Goal: Task Accomplishment & Management: Manage account settings

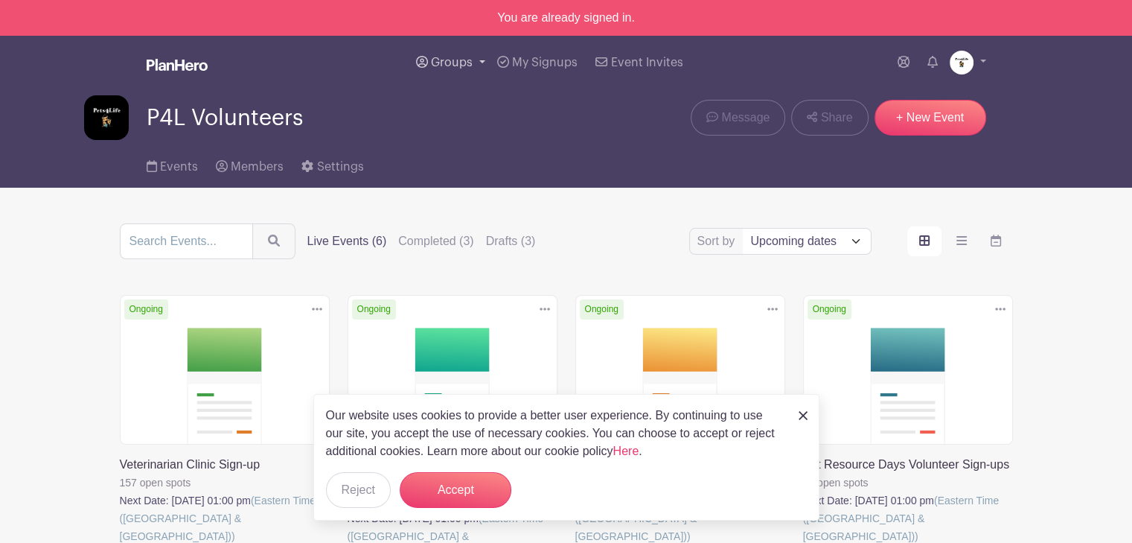
click at [442, 60] on span "Groups" at bounding box center [452, 63] width 42 height 12
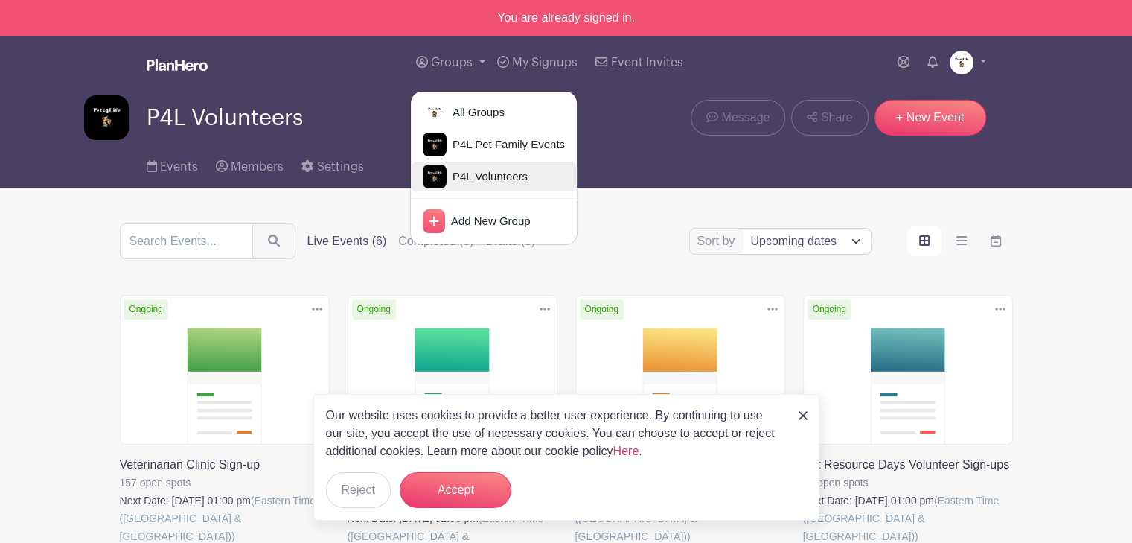
click at [502, 176] on span "P4L Volunteers" at bounding box center [487, 176] width 81 height 17
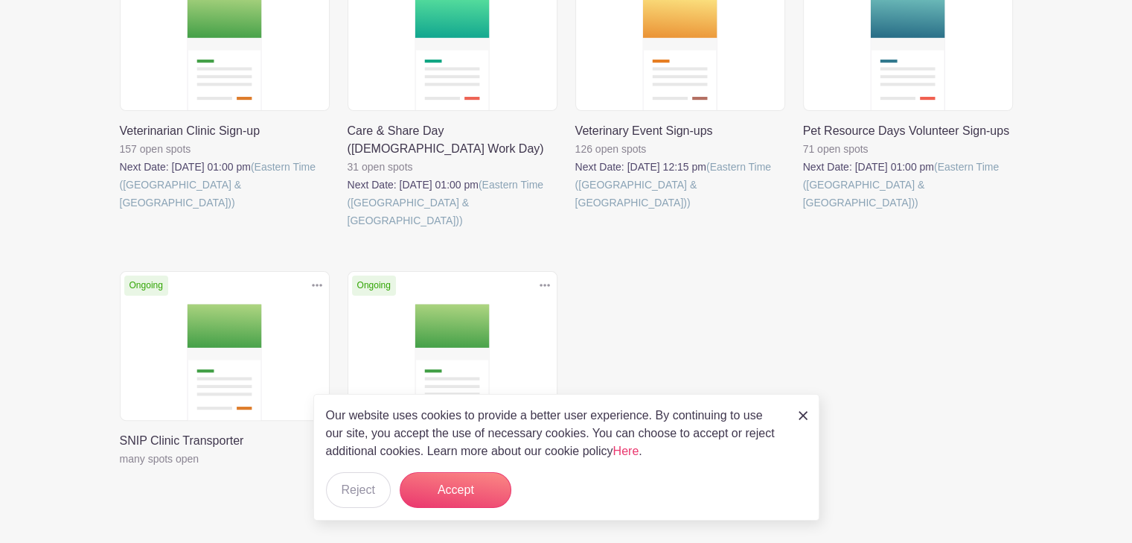
scroll to position [149, 0]
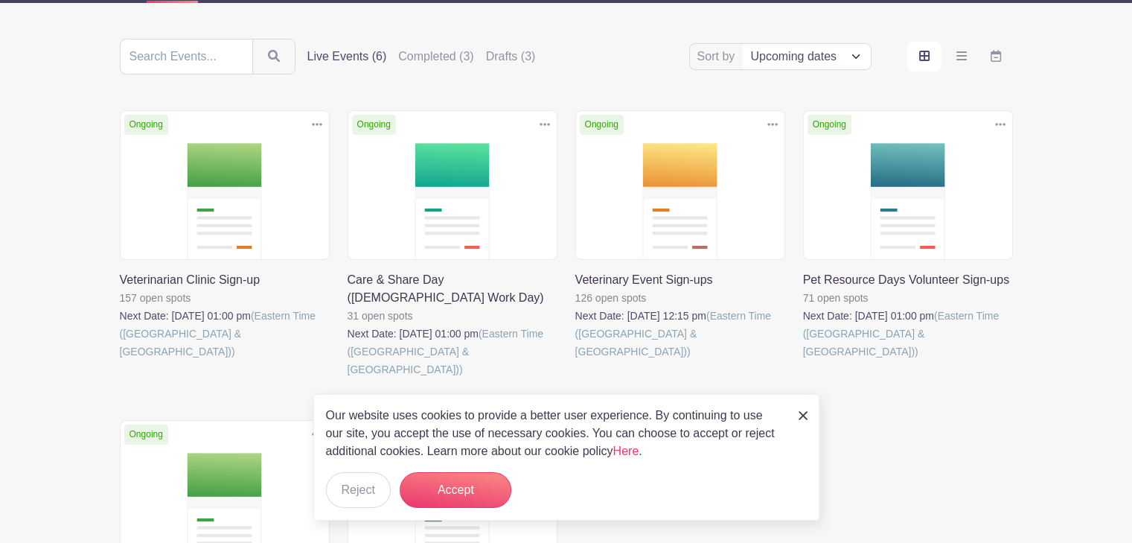
click at [575, 360] on link at bounding box center [575, 360] width 0 height 0
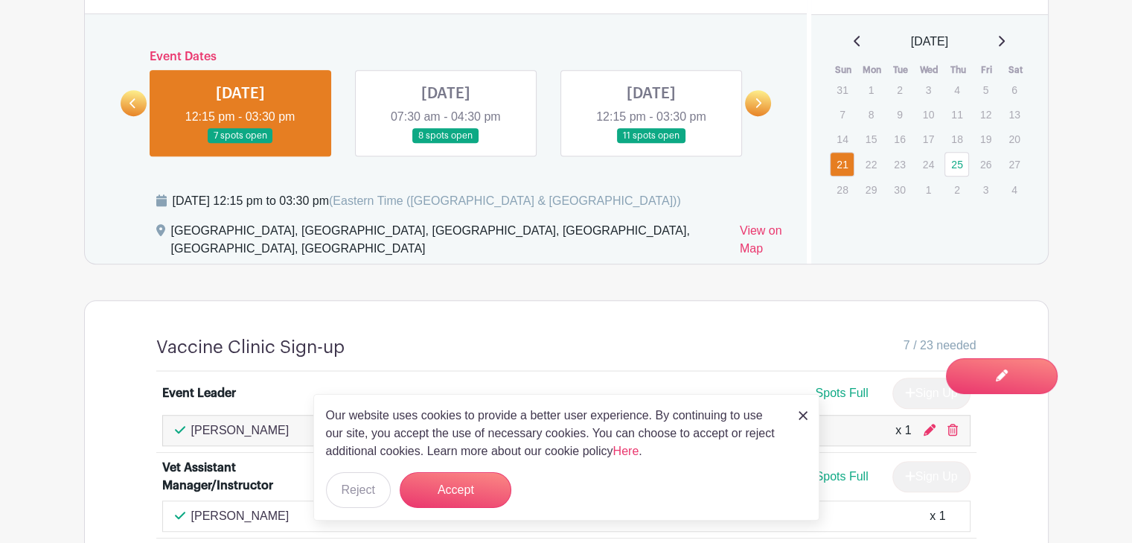
scroll to position [1042, 0]
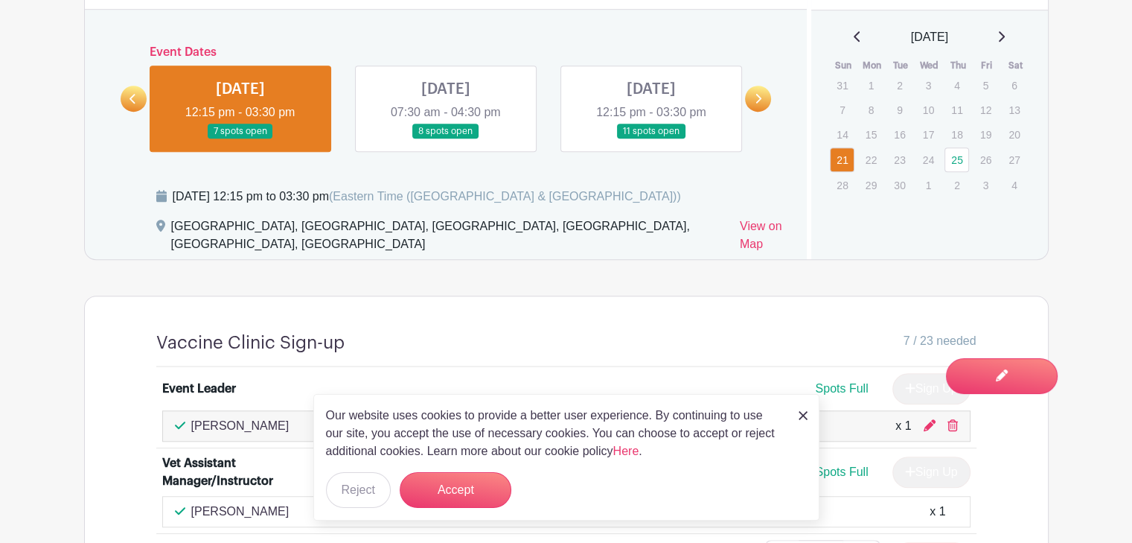
click at [651, 139] on link at bounding box center [651, 139] width 0 height 0
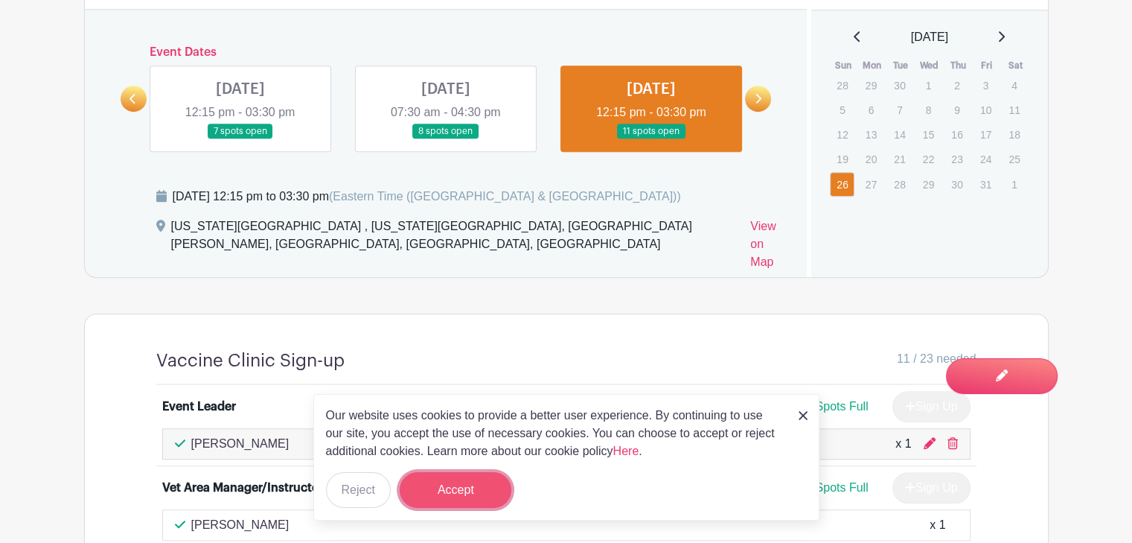
click at [484, 482] on button "Accept" at bounding box center [456, 490] width 112 height 36
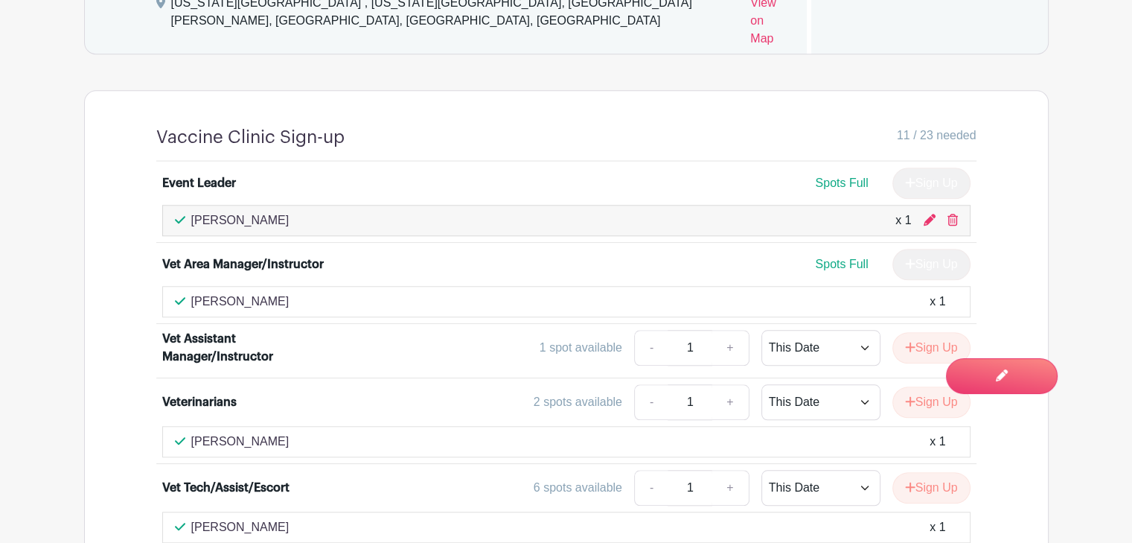
scroll to position [1414, 0]
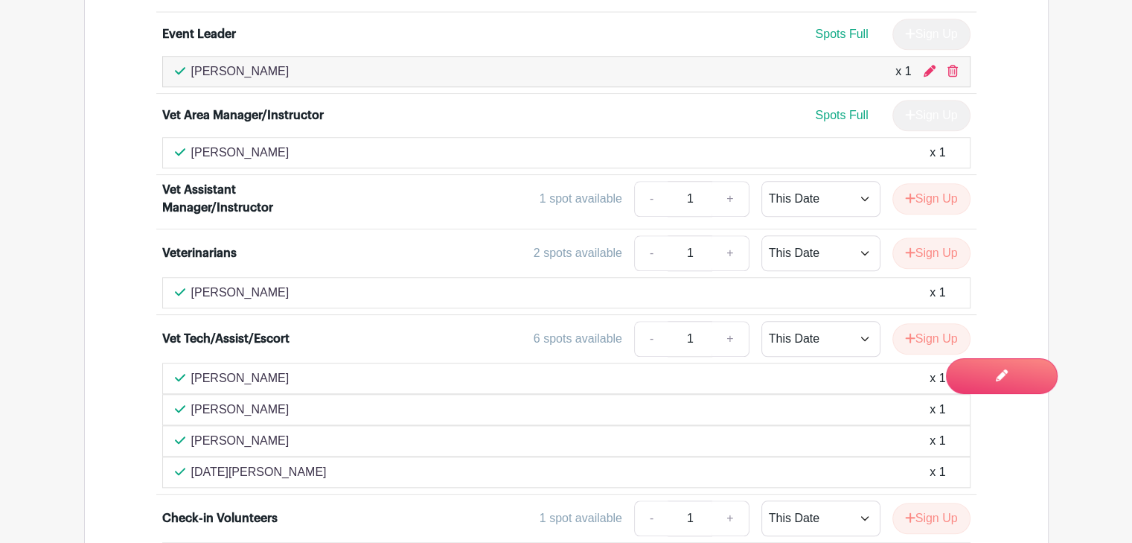
click at [203, 369] on p "[PERSON_NAME]" at bounding box center [240, 378] width 98 height 18
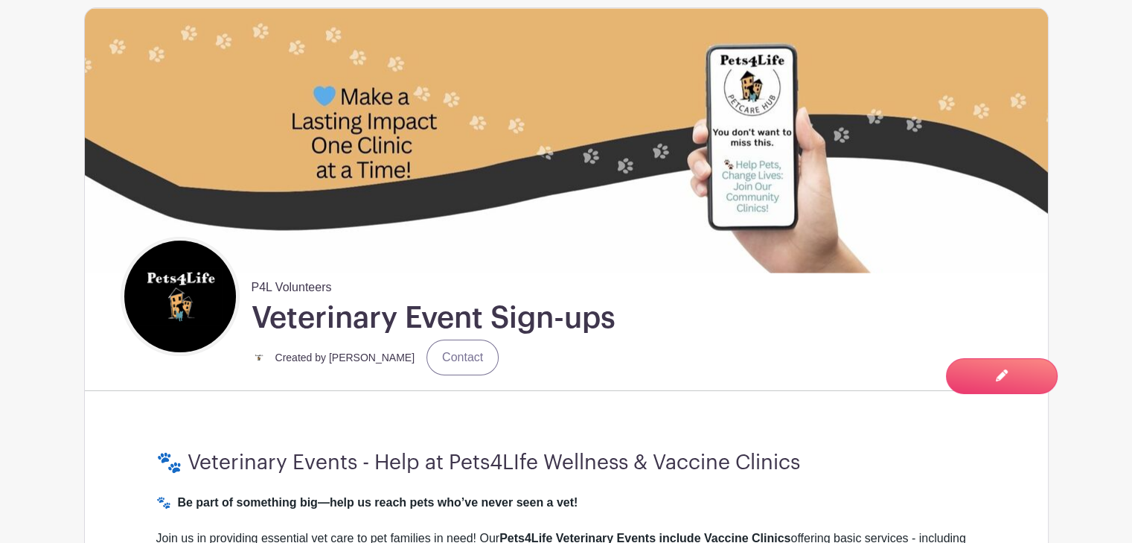
scroll to position [0, 0]
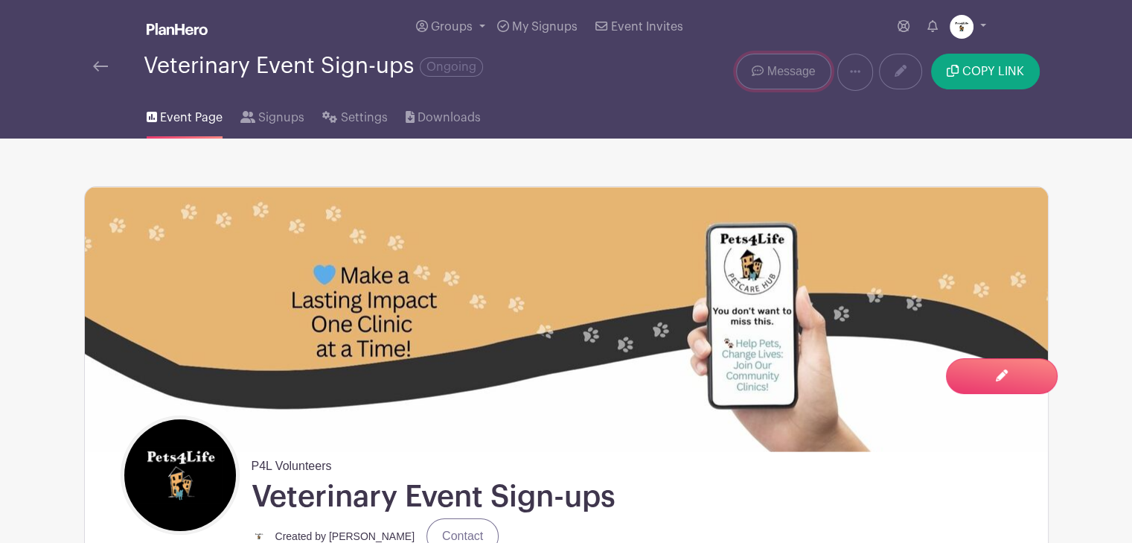
click at [788, 64] on span "Message" at bounding box center [791, 72] width 48 height 18
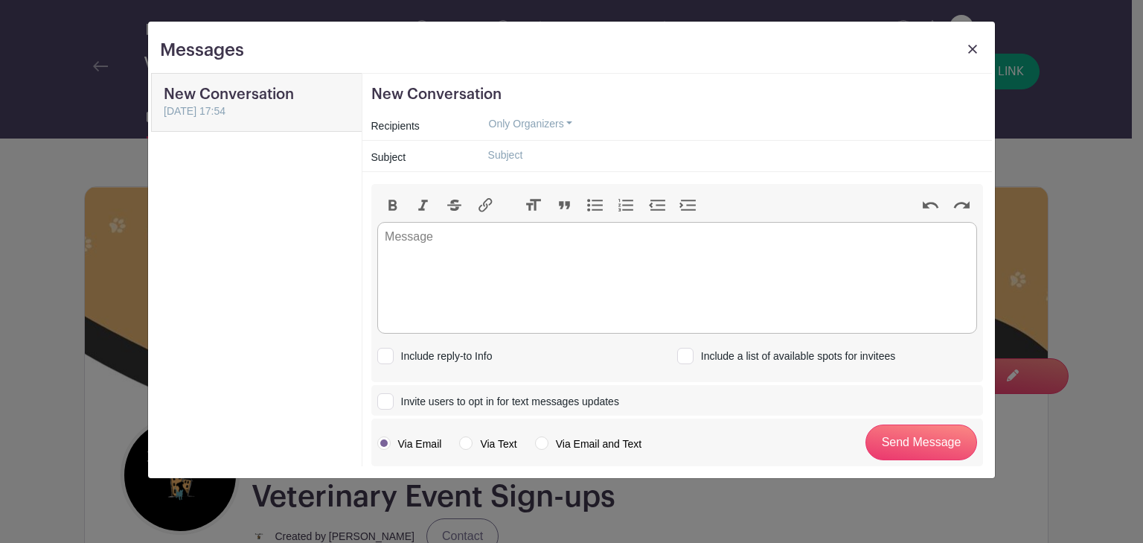
click at [968, 48] on link at bounding box center [972, 53] width 21 height 28
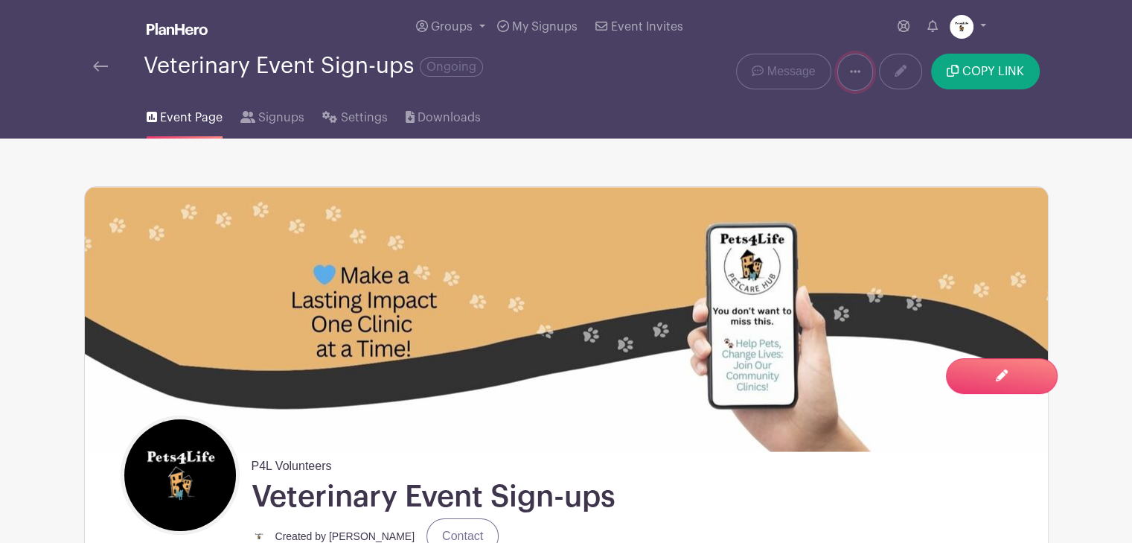
click at [858, 69] on icon at bounding box center [855, 72] width 10 height 12
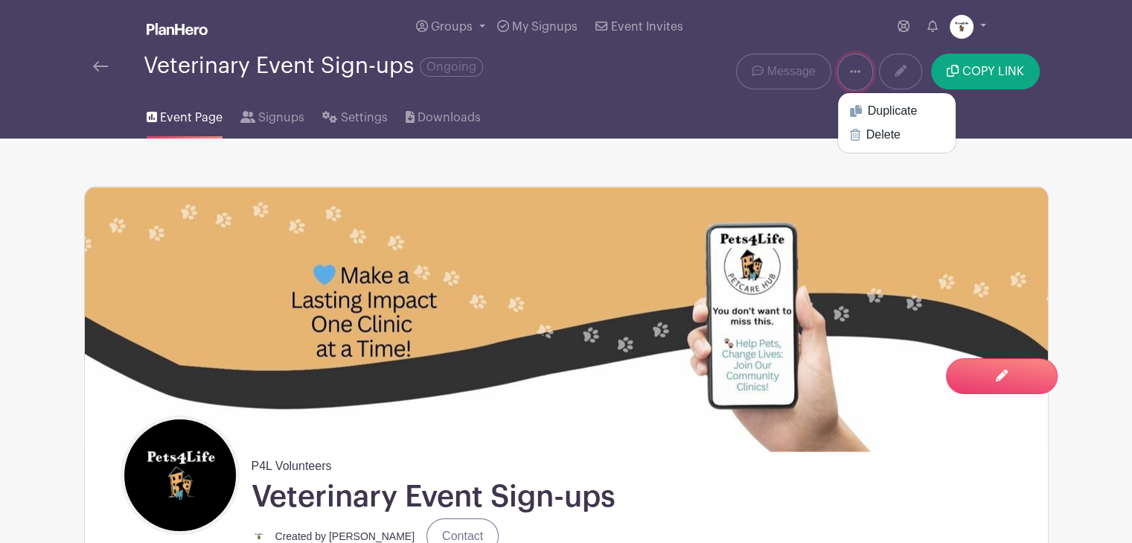
click at [858, 69] on icon at bounding box center [855, 72] width 10 height 12
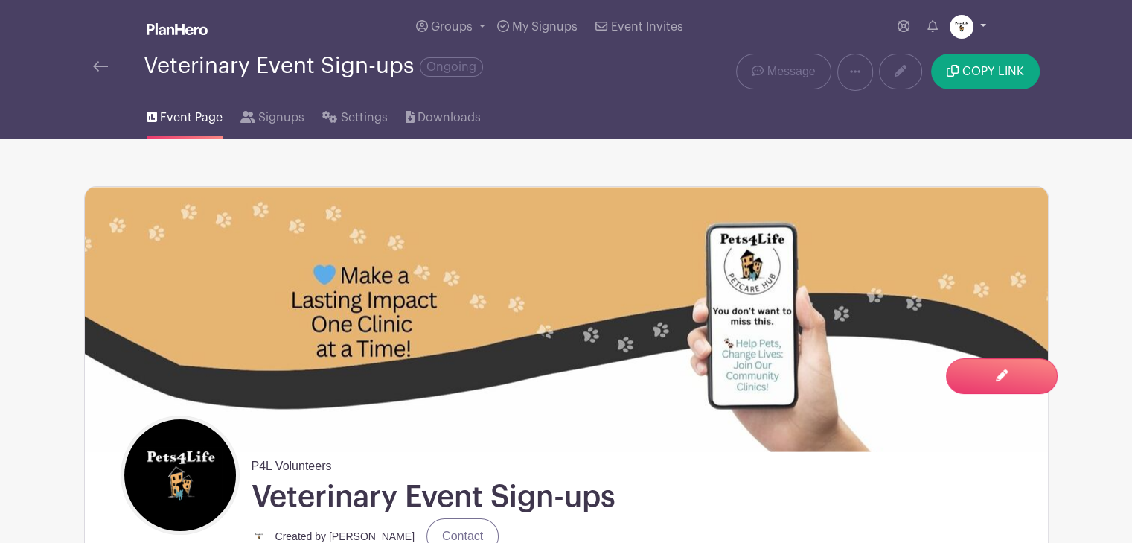
click at [982, 21] on link at bounding box center [968, 27] width 36 height 24
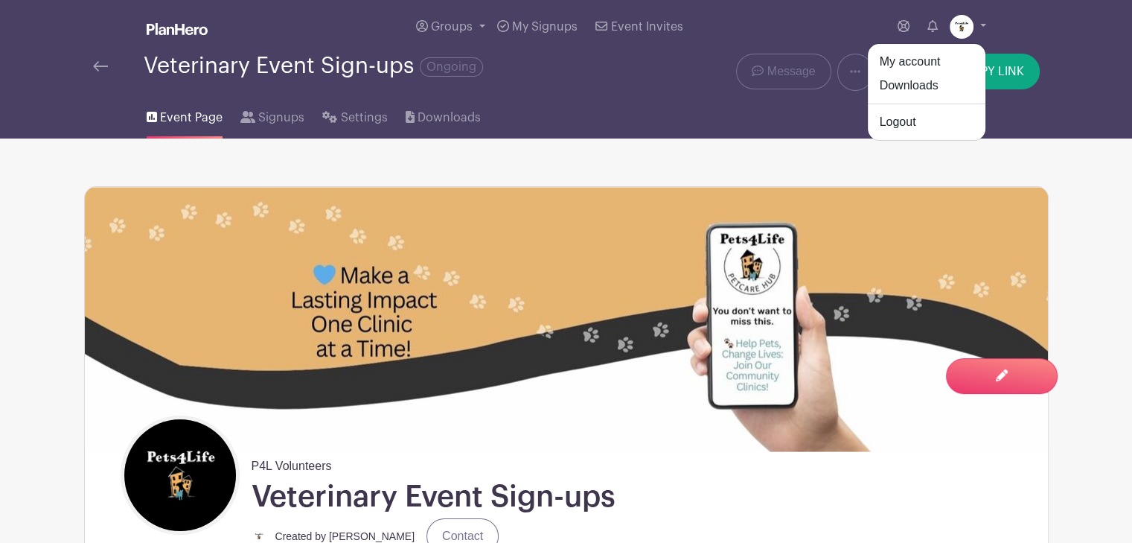
click at [610, 68] on div "Veterinary Event Sign-ups Ongoing" at bounding box center [365, 66] width 545 height 25
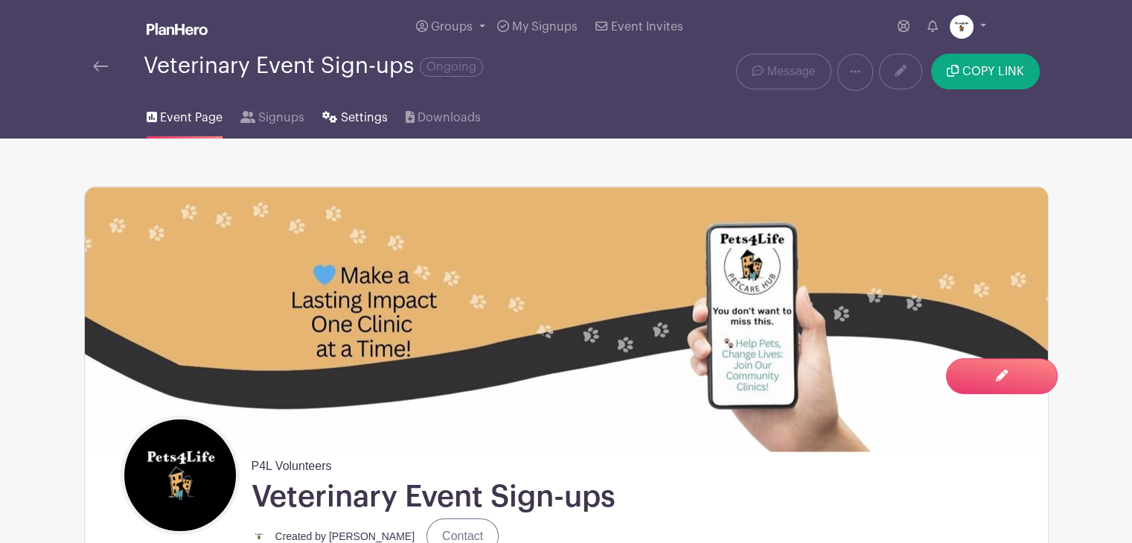
click at [360, 118] on span "Settings" at bounding box center [364, 118] width 47 height 18
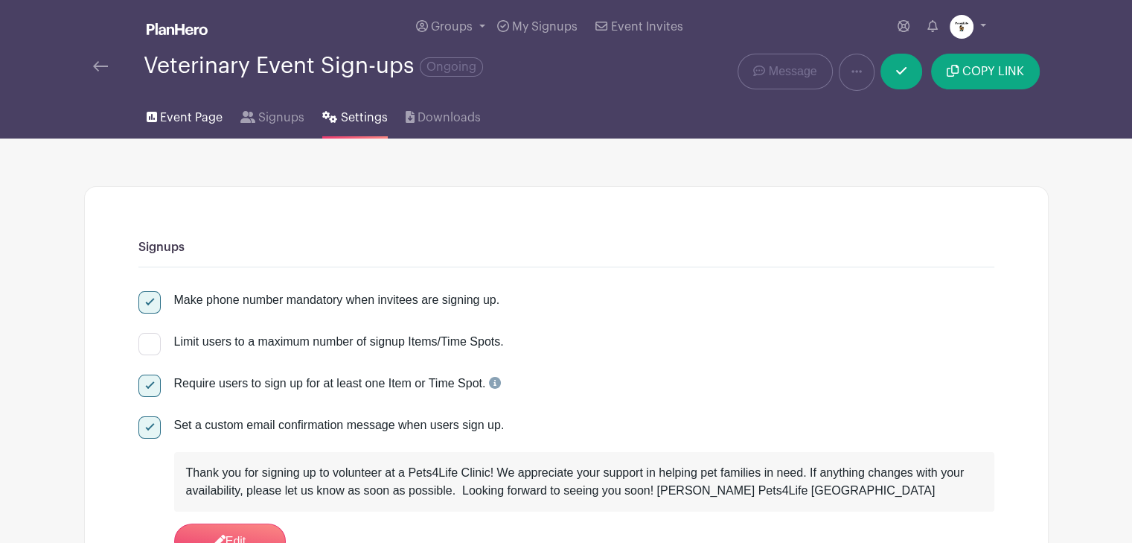
click at [185, 121] on span "Event Page" at bounding box center [191, 118] width 63 height 18
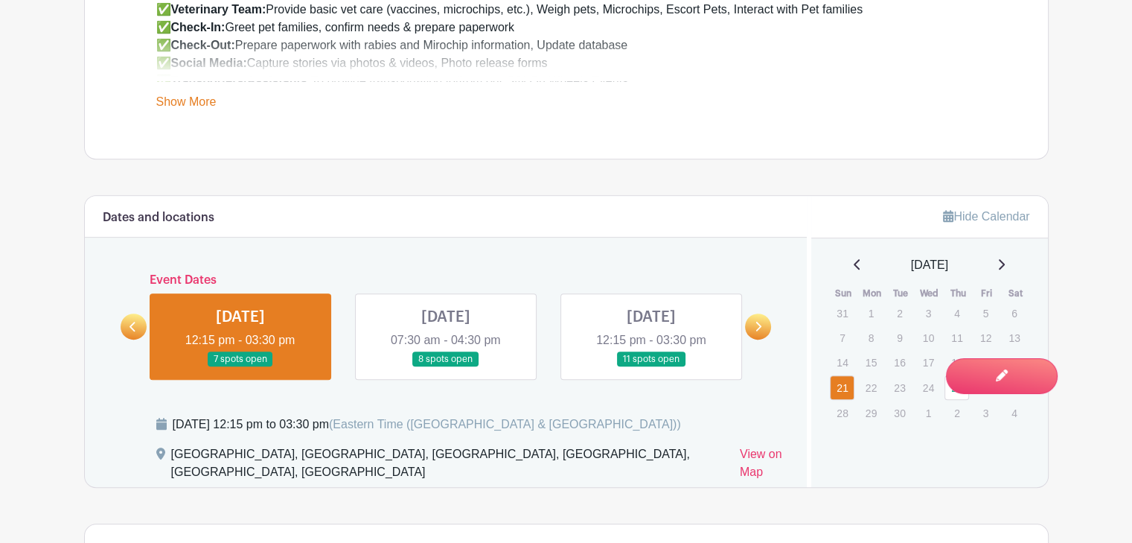
scroll to position [819, 0]
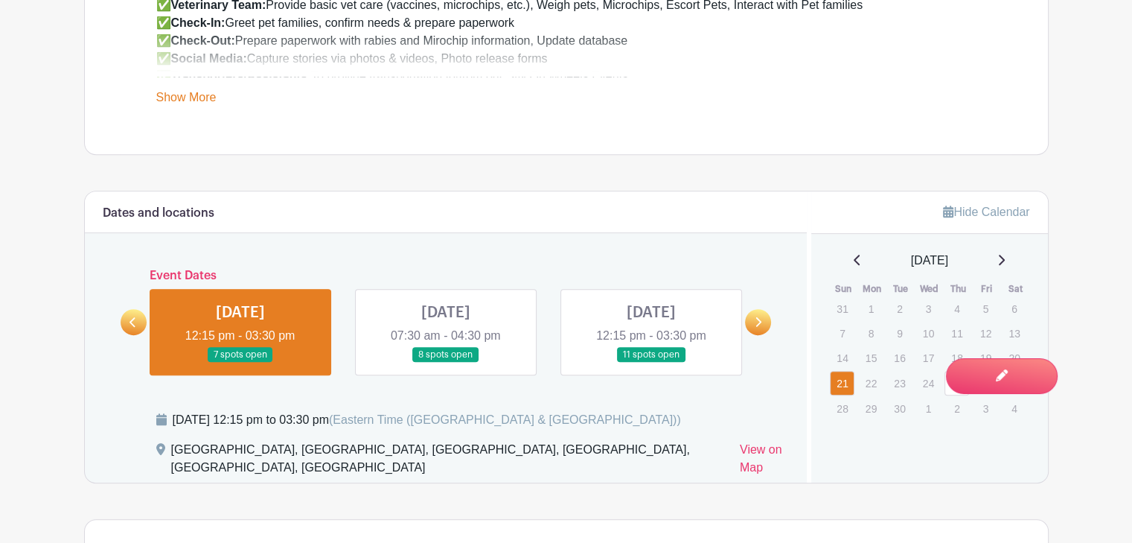
click at [651, 363] on link at bounding box center [651, 363] width 0 height 0
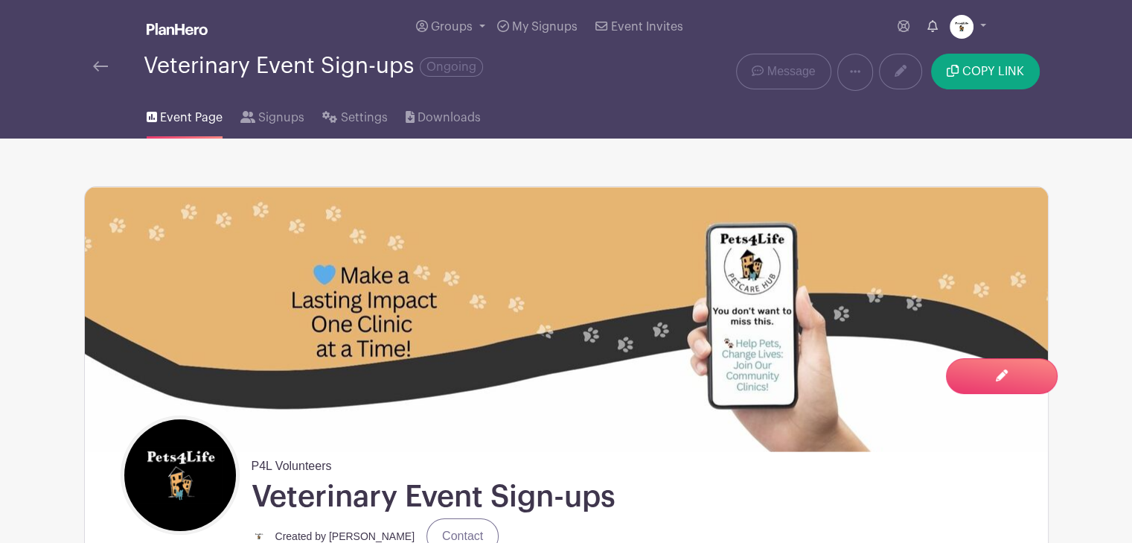
click at [928, 27] on icon at bounding box center [933, 26] width 10 height 12
click at [930, 27] on icon at bounding box center [933, 26] width 10 height 12
click at [855, 73] on icon at bounding box center [855, 72] width 10 height 12
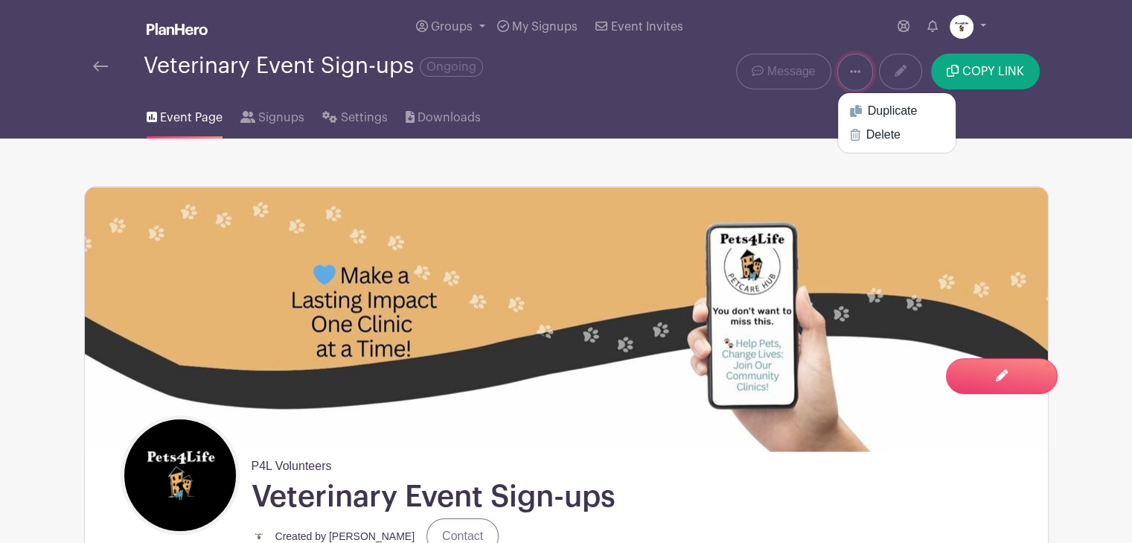
click at [855, 73] on icon at bounding box center [855, 72] width 10 height 12
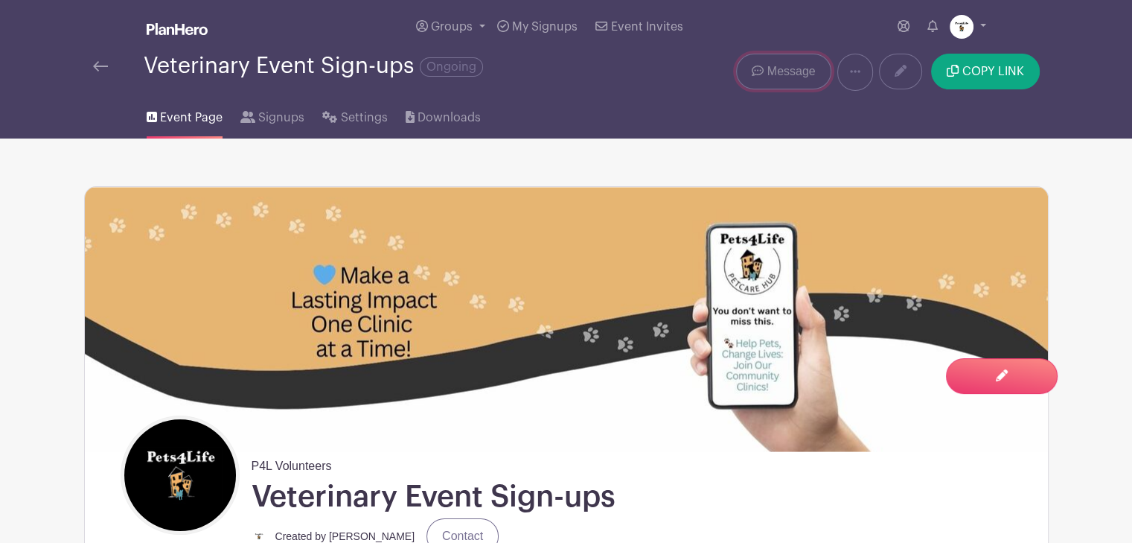
click at [796, 74] on span "Message" at bounding box center [791, 72] width 48 height 18
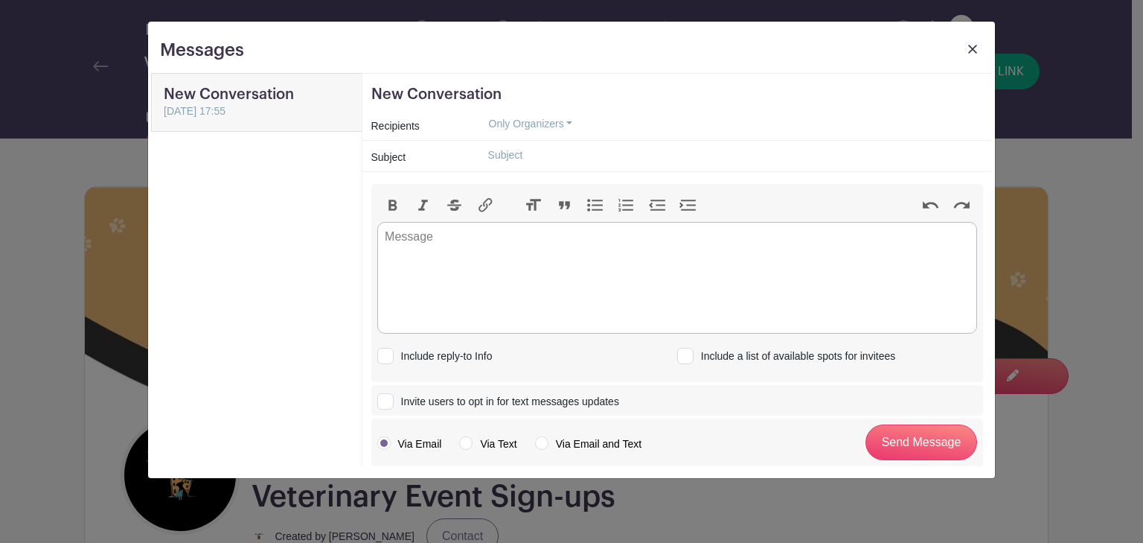
click at [969, 51] on img at bounding box center [972, 49] width 9 height 9
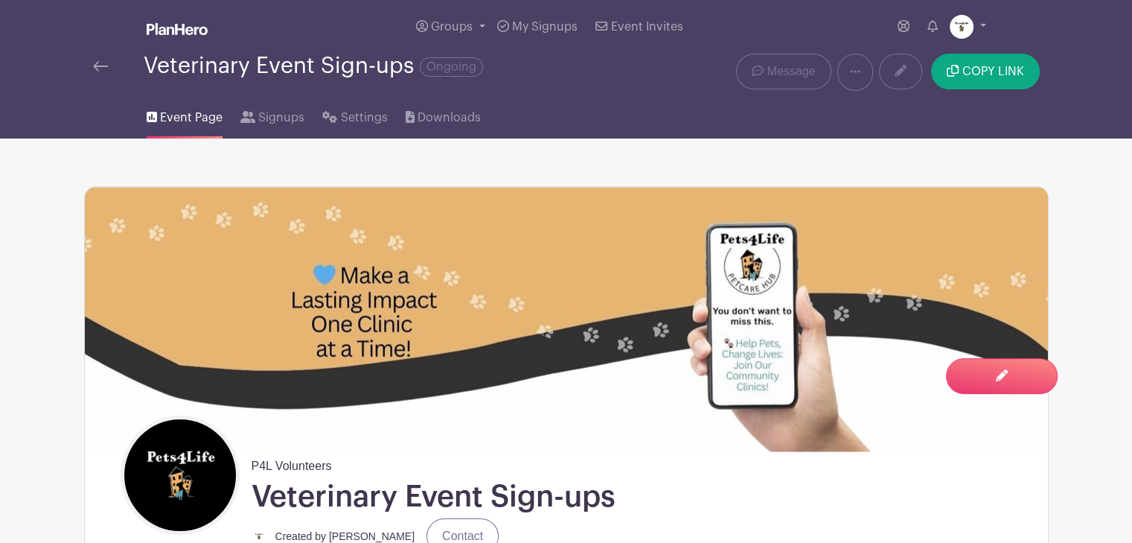
click at [176, 120] on span "Event Page" at bounding box center [191, 118] width 63 height 18
click at [354, 115] on span "Settings" at bounding box center [364, 118] width 47 height 18
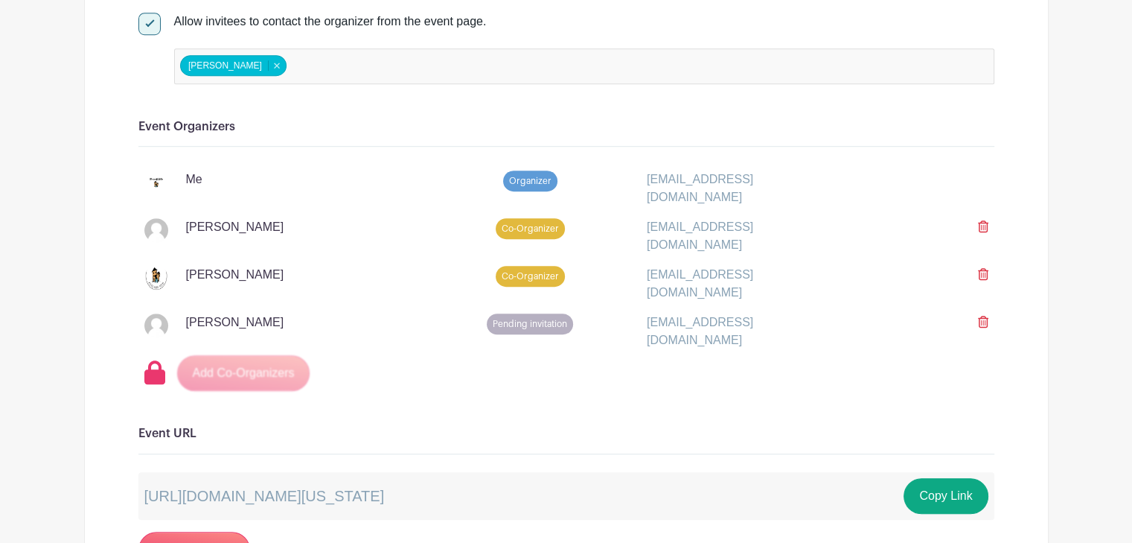
scroll to position [968, 0]
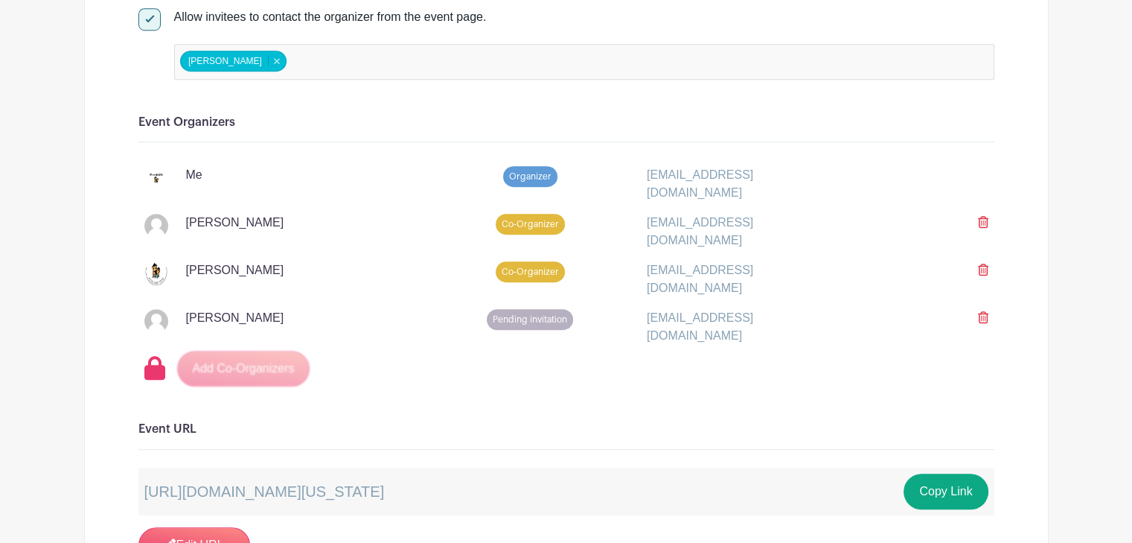
click at [246, 355] on div "Add Co-Organizers" at bounding box center [569, 369] width 850 height 36
click at [535, 310] on span "Pending invitation" at bounding box center [530, 319] width 86 height 21
drag, startPoint x: 986, startPoint y: 219, endPoint x: 648, endPoint y: 75, distance: 367.2
click at [986, 219] on icon at bounding box center [983, 222] width 10 height 12
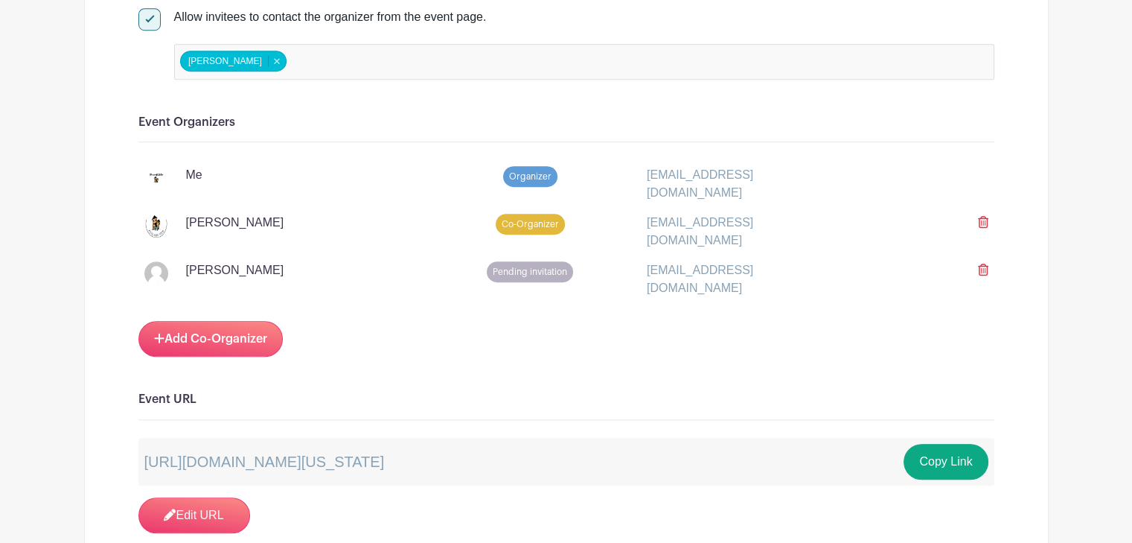
click at [521, 264] on span "Pending invitation" at bounding box center [530, 271] width 86 height 21
click at [233, 328] on link "Add Co-Organizer" at bounding box center [210, 339] width 144 height 36
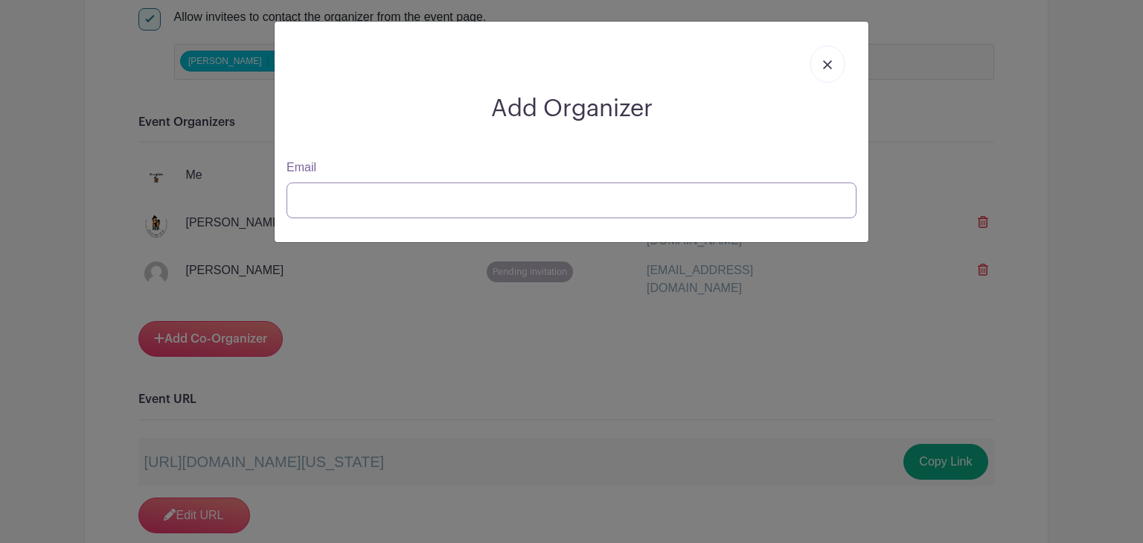
click at [302, 199] on input "Email" at bounding box center [572, 200] width 570 height 36
type input "[EMAIL_ADDRESS][DOMAIN_NAME]"
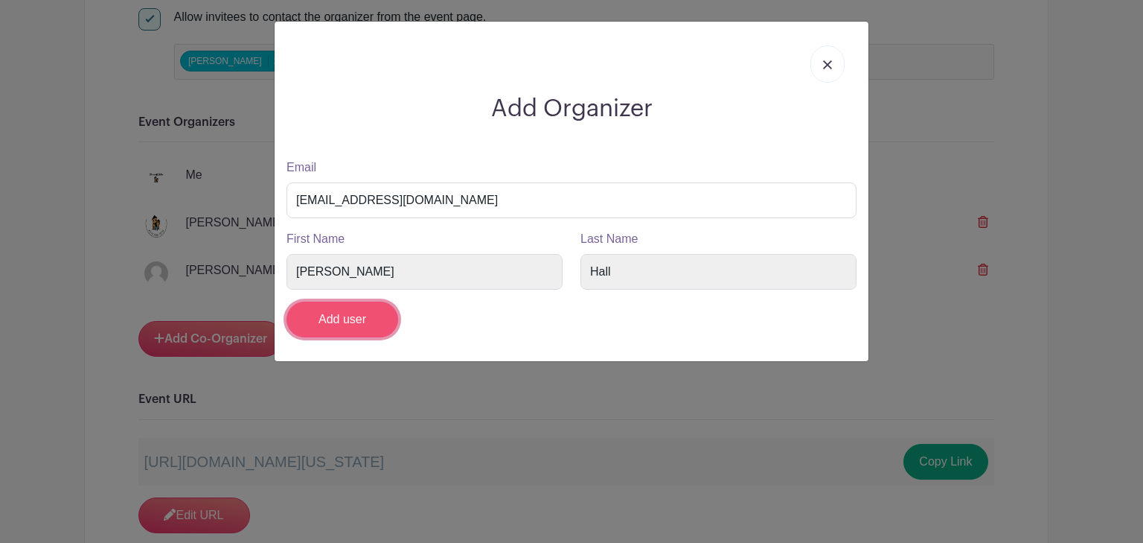
click at [337, 319] on input "Add user" at bounding box center [343, 319] width 112 height 36
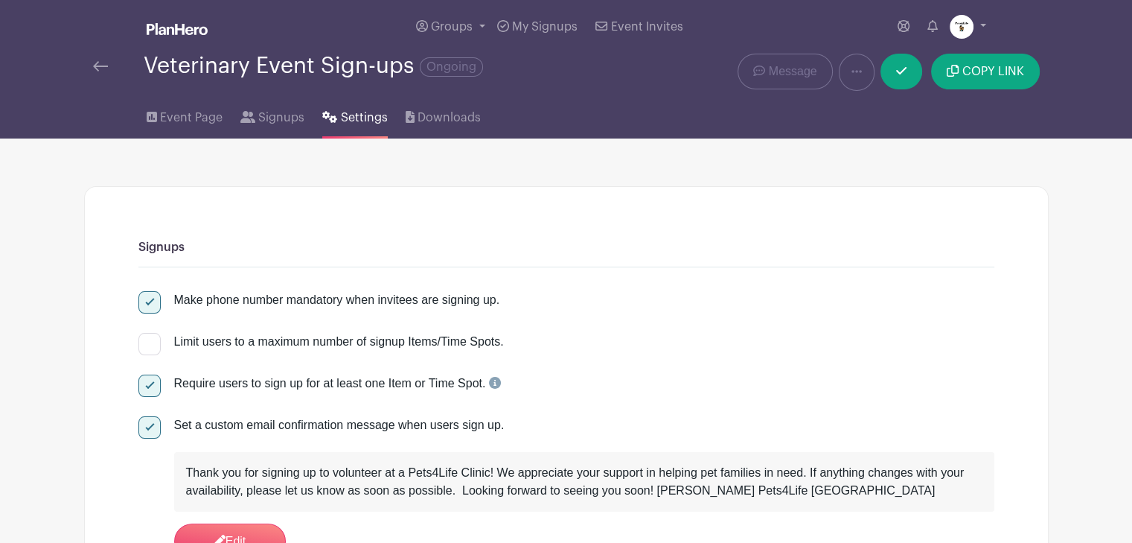
scroll to position [0, 0]
click at [896, 71] on link at bounding box center [902, 72] width 42 height 36
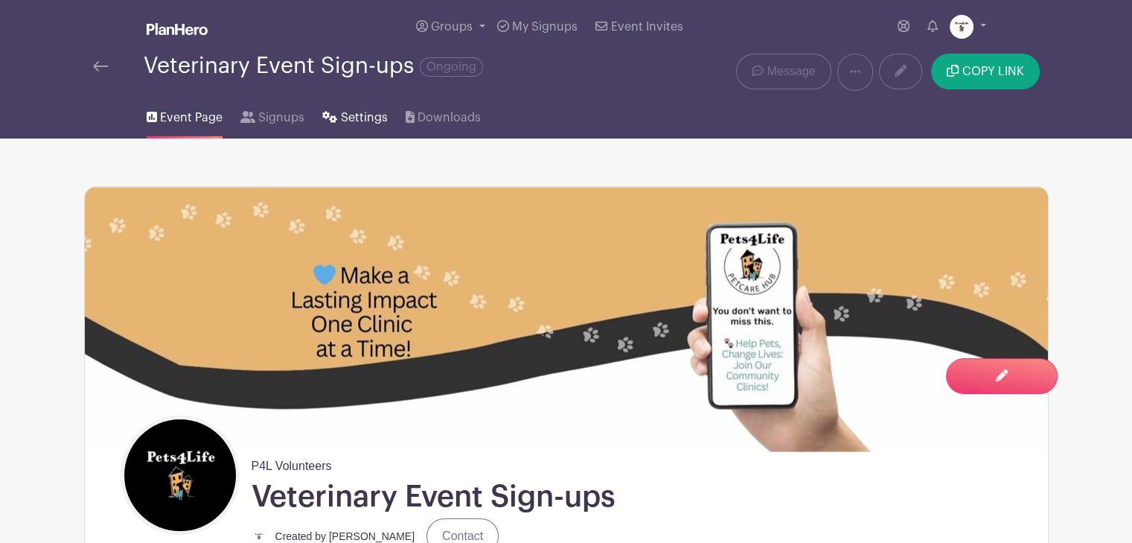
click at [360, 119] on span "Settings" at bounding box center [364, 118] width 47 height 18
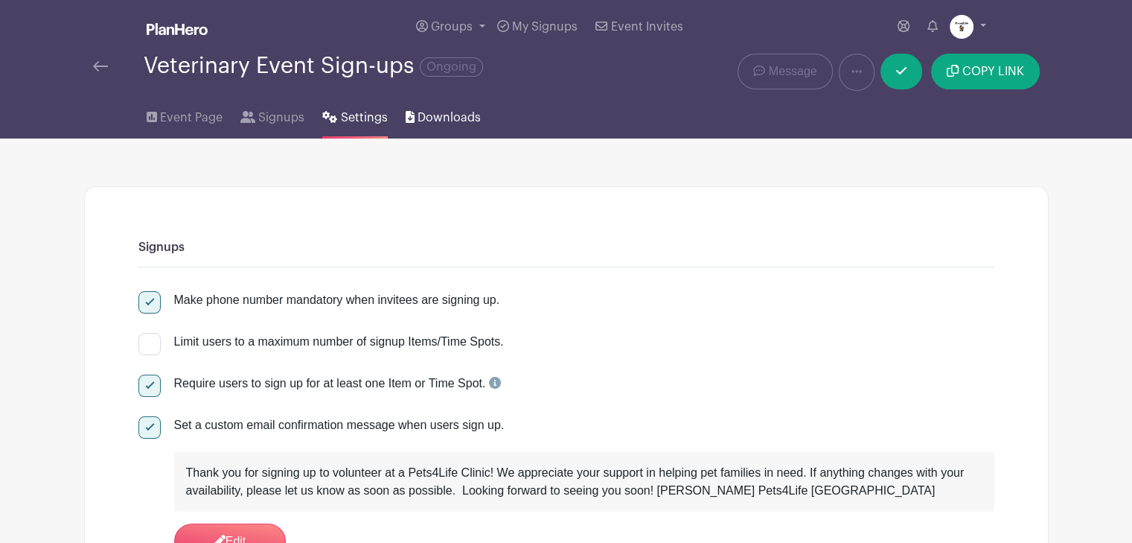
click at [450, 118] on span "Downloads" at bounding box center [449, 118] width 63 height 18
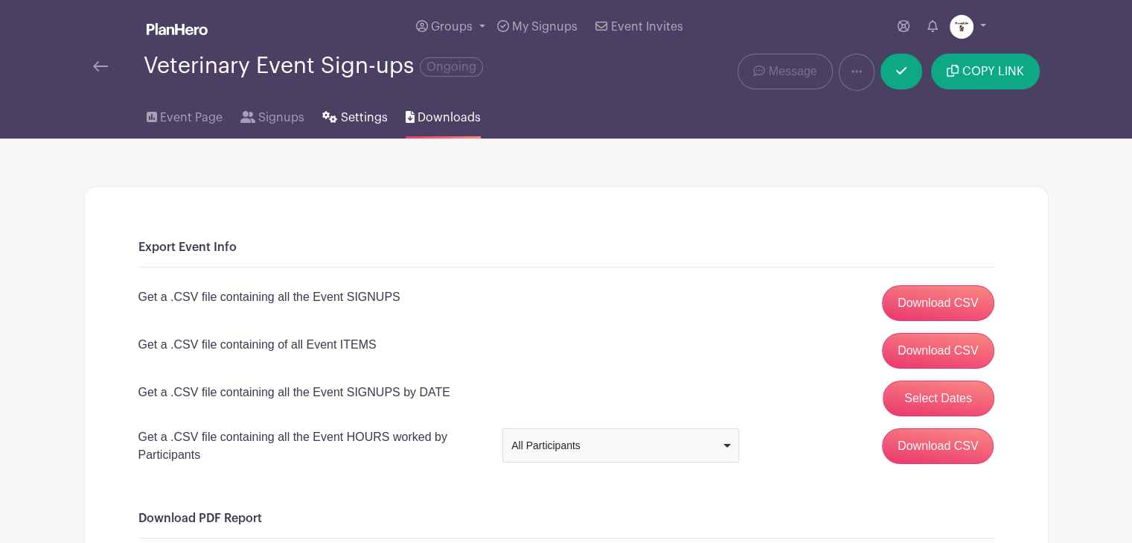
click at [365, 115] on span "Settings" at bounding box center [364, 118] width 47 height 18
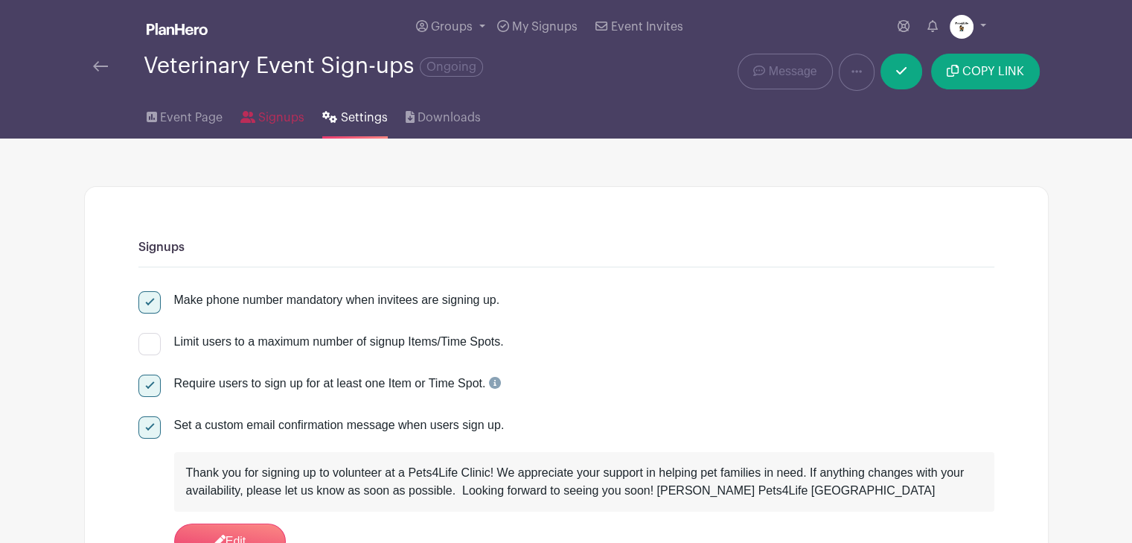
click at [258, 112] on span "Signups" at bounding box center [281, 118] width 46 height 18
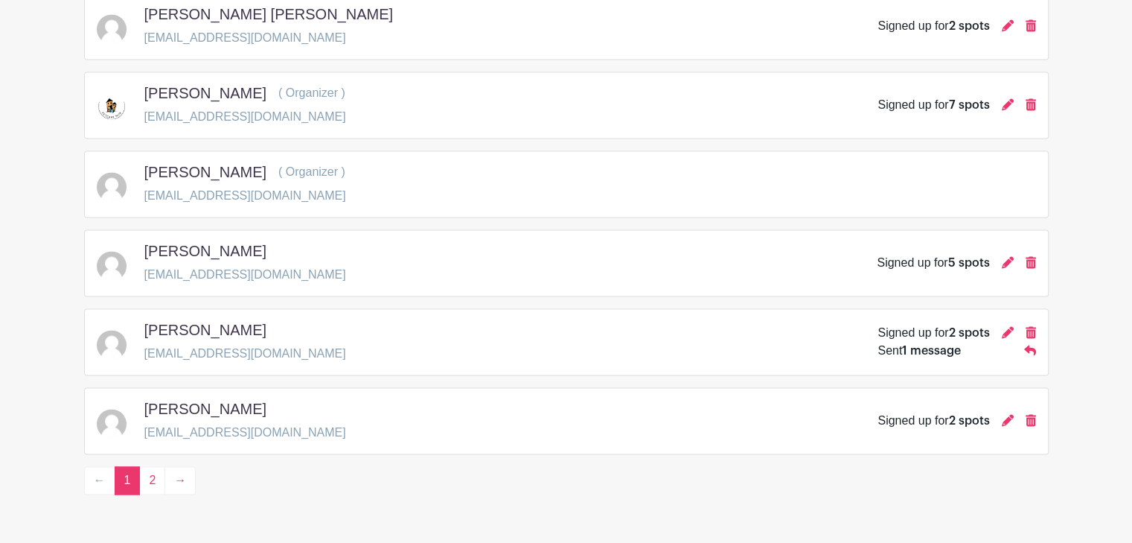
scroll to position [2194, 0]
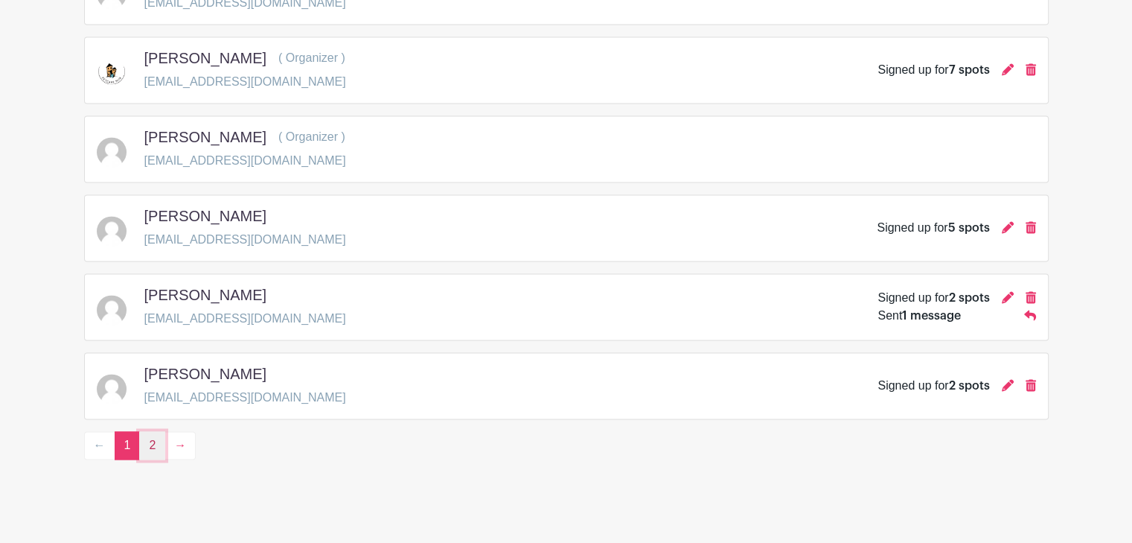
click at [155, 436] on link "2" at bounding box center [152, 445] width 26 height 28
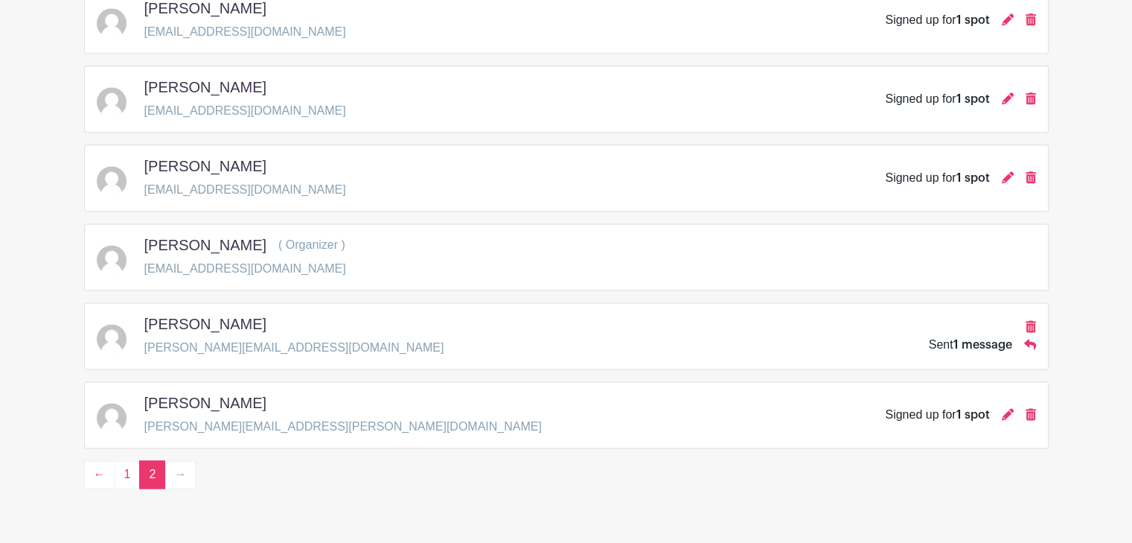
scroll to position [1958, 0]
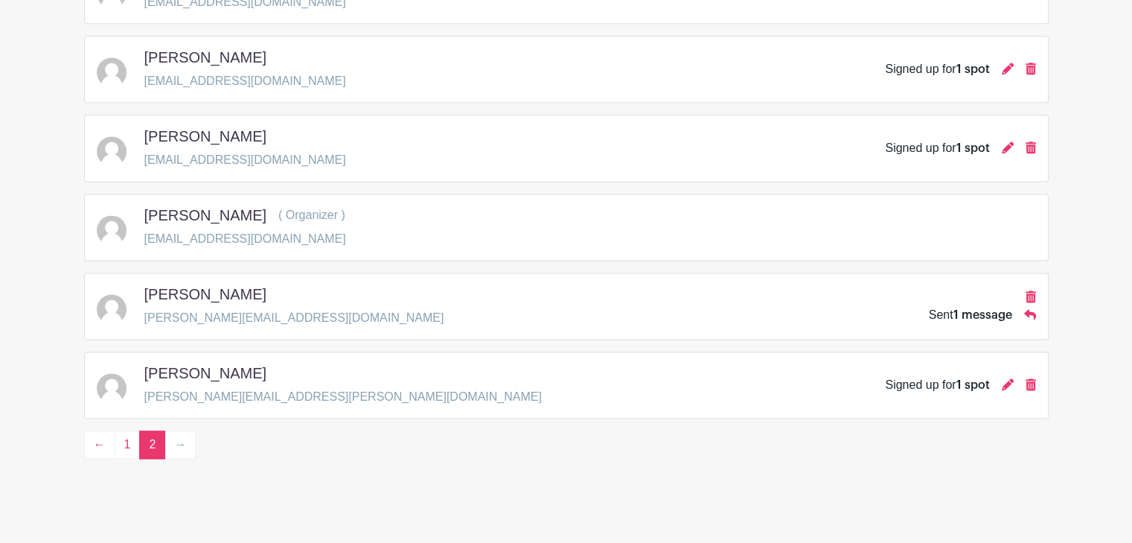
click at [224, 309] on p "[PERSON_NAME][EMAIL_ADDRESS][DOMAIN_NAME]" at bounding box center [294, 318] width 300 height 18
copy div "[PERSON_NAME][EMAIL_ADDRESS][DOMAIN_NAME]"
